Goal: Task Accomplishment & Management: Manage account settings

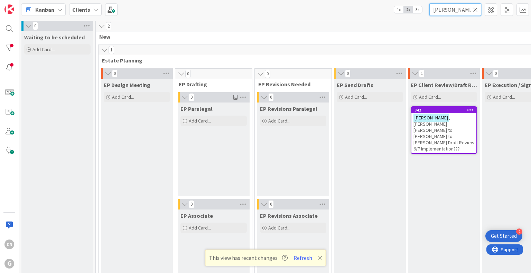
scroll to position [0, 304]
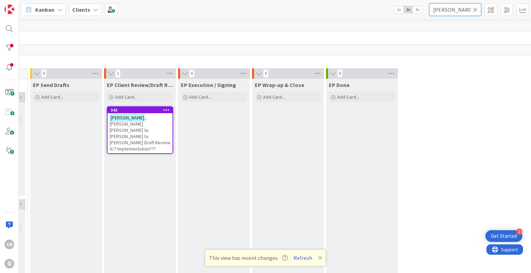
drag, startPoint x: 448, startPoint y: 10, endPoint x: 437, endPoint y: 8, distance: 11.2
click at [437, 8] on input "[PERSON_NAME]" at bounding box center [455, 9] width 52 height 12
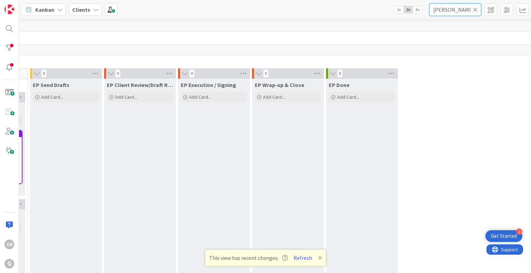
type input "[PERSON_NAME]"
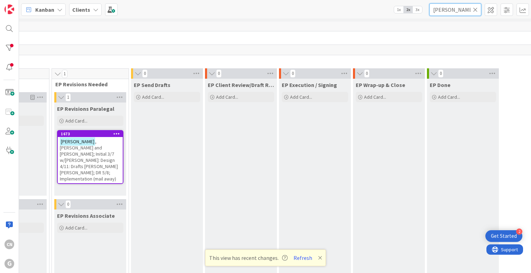
scroll to position [0, 198]
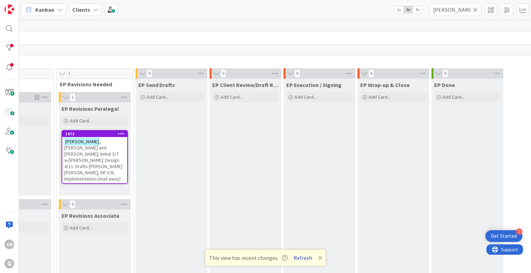
click at [304, 260] on button "Refresh" at bounding box center [303, 258] width 24 height 9
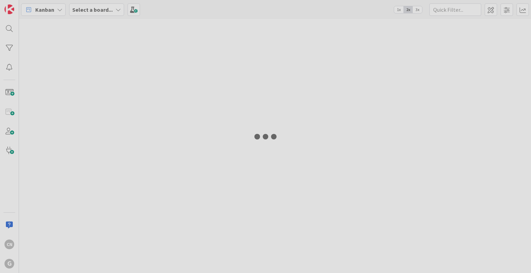
type input "[PERSON_NAME]"
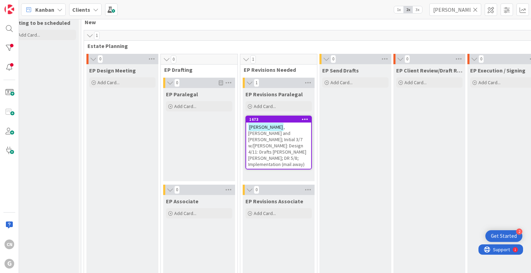
scroll to position [0, 15]
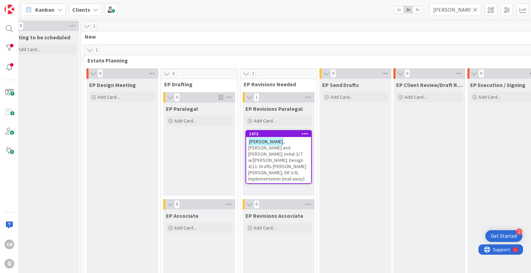
click at [271, 154] on span ", [PERSON_NAME] and [PERSON_NAME]; Initial 3/7 w/[PERSON_NAME]: Design 4/11: Dr…" at bounding box center [277, 161] width 58 height 44
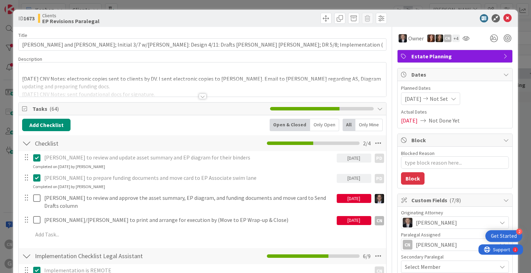
type textarea "x"
click at [202, 96] on div at bounding box center [203, 97] width 8 height 6
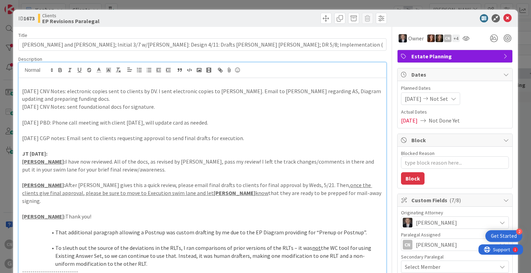
click at [153, 92] on p "8.20.25 CNV Notes: electronic copies sent to clients by DV. I sent electronic c…" at bounding box center [202, 95] width 360 height 16
click at [244, 90] on p "8.20.25 CNV Notes: electronic copies sent to clients by DV. I sent electronic c…" at bounding box center [202, 95] width 360 height 16
click at [91, 101] on p "8.20.25 CNV Notes: electronic copies sent to clients by DV. I sent electronic c…" at bounding box center [202, 95] width 360 height 16
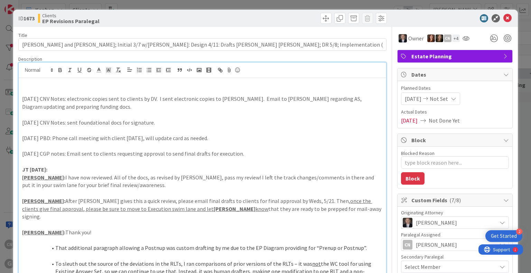
type textarea "x"
click at [32, 87] on p at bounding box center [202, 91] width 360 height 8
click at [330, 154] on p "6/5/25 CGP notes: Email sent to clients requesting approval to send final draft…" at bounding box center [202, 154] width 360 height 8
click at [278, 136] on p "6/30/2025 PBD: Phone call meeting with client tomorrow, will update card as nee…" at bounding box center [202, 138] width 360 height 8
click at [320, 142] on p at bounding box center [202, 146] width 360 height 8
